Goal: Information Seeking & Learning: Learn about a topic

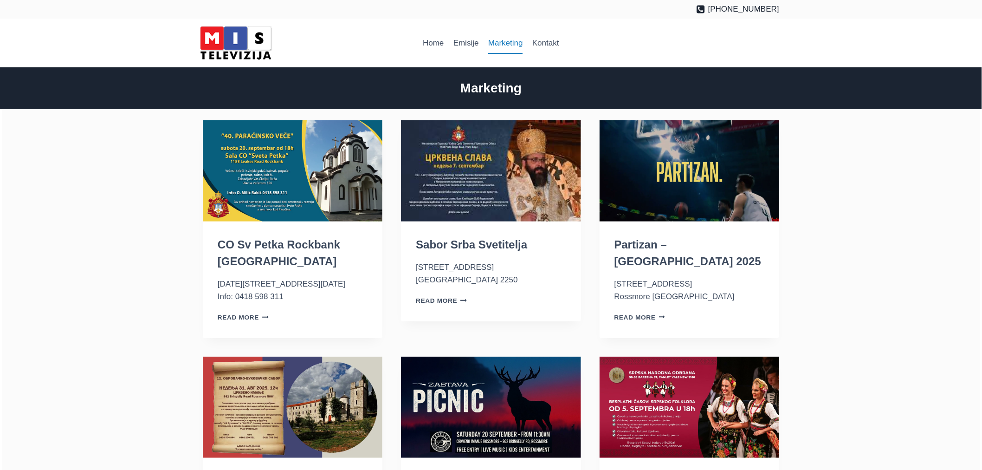
click at [324, 131] on img "CO Sv Petka Rockbank VIC" at bounding box center [293, 170] width 180 height 101
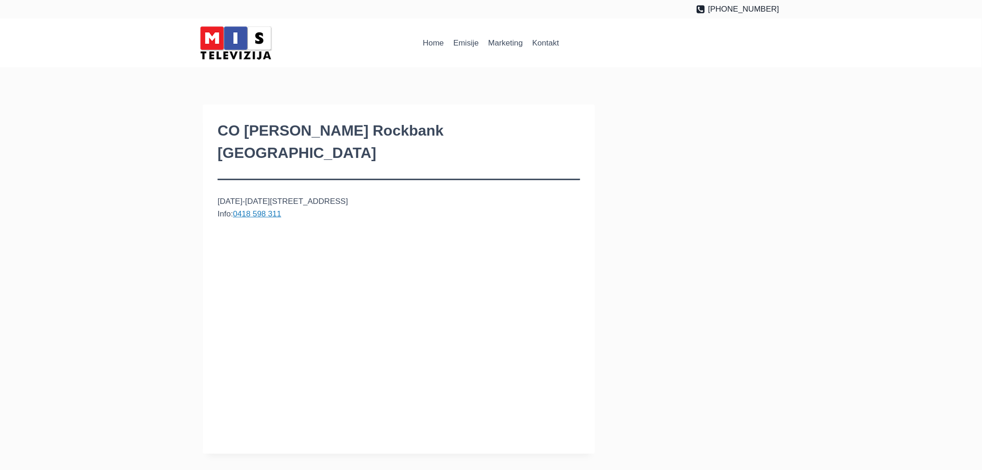
click at [118, 176] on div "CO Sv Petka Rockbank VIC 1188-1210 Leakes Road Rockbank VIC 3335 Info: 0418 598…" at bounding box center [491, 278] width 982 height 349
